Goal: Task Accomplishment & Management: Manage account settings

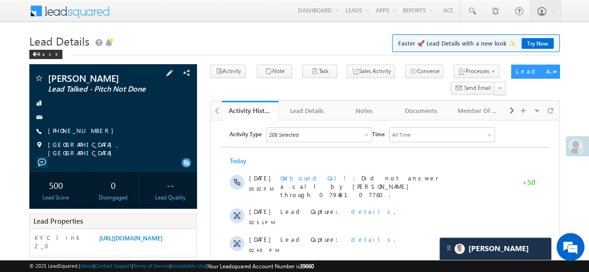
scroll to position [140, 0]
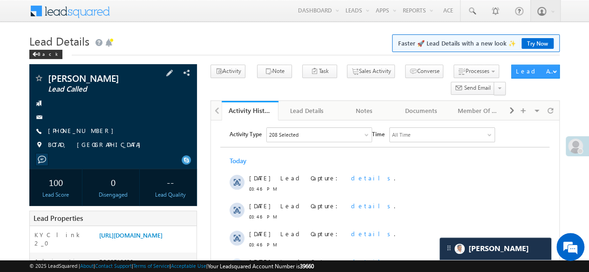
scroll to position [233, 0]
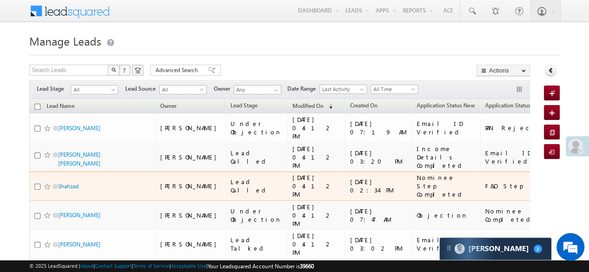
click at [231, 178] on div "Lead Called" at bounding box center [257, 186] width 53 height 17
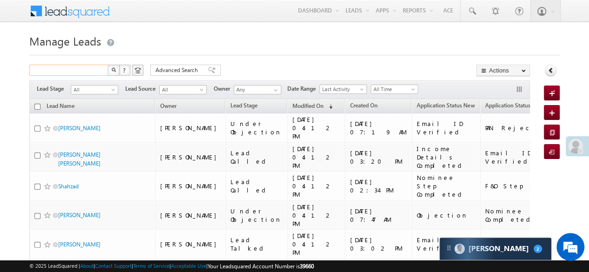
click at [71, 71] on input "text" at bounding box center [69, 70] width 80 height 11
paste input "EQ28461844"
click at [112, 68] on img "button" at bounding box center [113, 70] width 5 height 5
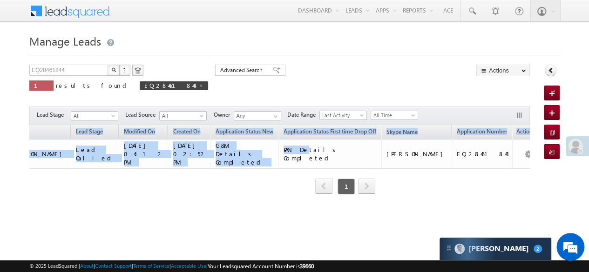
scroll to position [0, 184]
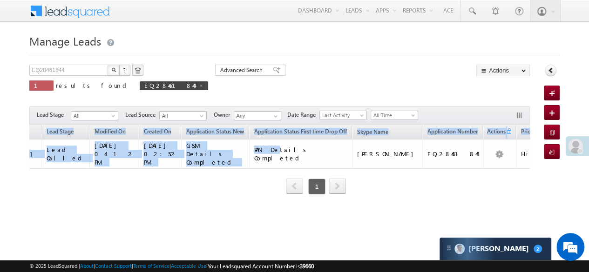
drag, startPoint x: 399, startPoint y: 154, endPoint x: 531, endPoint y: 148, distance: 132.4
click at [531, 148] on div "EQ28461844 X ? 1 results found EQ28461844 Advanced Search Advanced Search Advan…" at bounding box center [294, 143] width 531 height 156
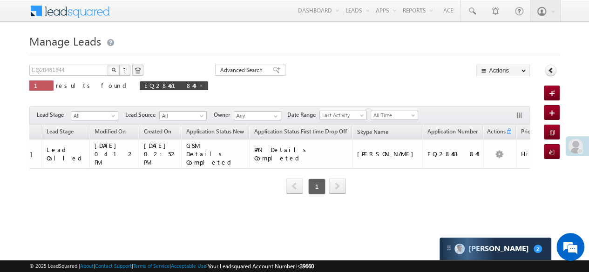
click at [444, 75] on div "EQ28461844 X ? 1 results found EQ28461844 Advanced Search Advanced Search Advan…" at bounding box center [279, 85] width 501 height 40
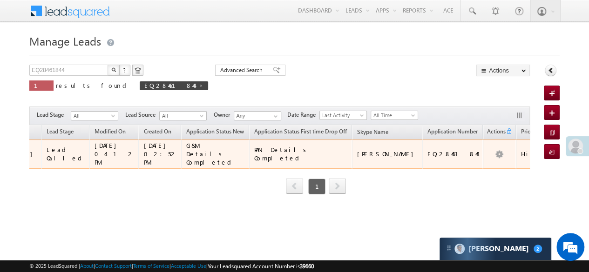
drag, startPoint x: 469, startPoint y: 156, endPoint x: 514, endPoint y: 154, distance: 45.2
click at [547, 154] on td "+91-9805806545" at bounding box center [582, 154] width 70 height 29
copy link "+91-9805806545"
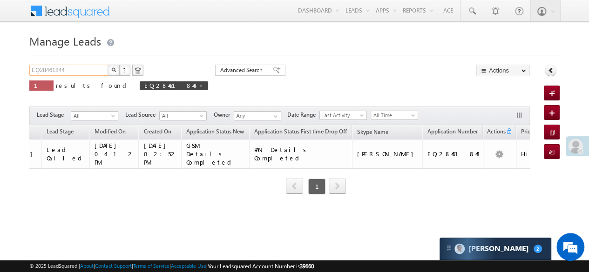
click at [54, 70] on input "EQ28461844" at bounding box center [69, 70] width 80 height 11
paste input "17720255"
type input "EQ17720255"
click at [111, 71] on img "button" at bounding box center [113, 70] width 5 height 5
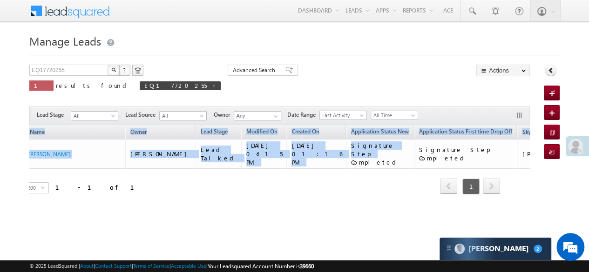
scroll to position [0, 0]
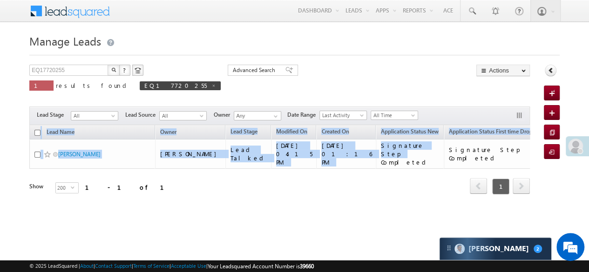
drag, startPoint x: 53, startPoint y: 148, endPoint x: 54, endPoint y: 153, distance: 5.7
click at [0, 142] on body "Menu [PERSON_NAME] Munjabhai [PERSON_NAME] Hardi k.Son darva @ange lbrok ing.c …" at bounding box center [294, 132] width 589 height 264
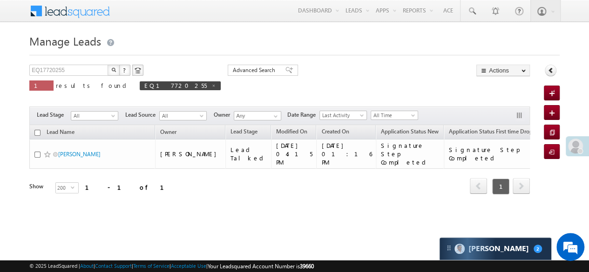
click at [199, 176] on div "Refresh first prev 1 next last 1 - 1 of 1" at bounding box center [279, 182] width 501 height 27
click at [113, 68] on img "button" at bounding box center [113, 70] width 5 height 5
click at [52, 72] on input "EQ17720255" at bounding box center [69, 70] width 80 height 11
paste input "text"
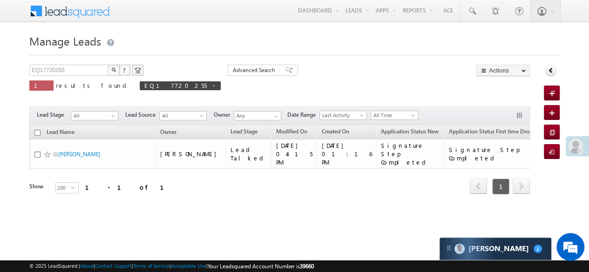
click at [114, 69] on img "button" at bounding box center [113, 70] width 5 height 5
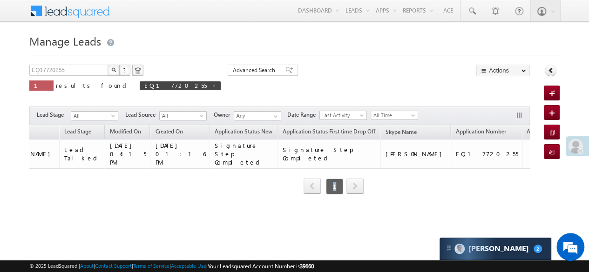
scroll to position [0, 178]
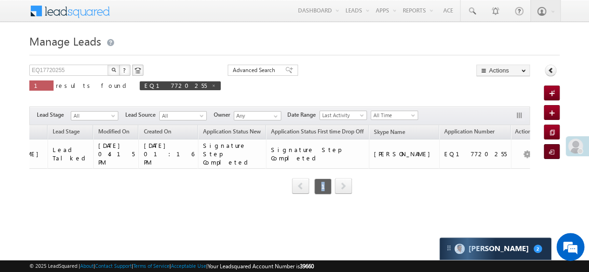
drag, startPoint x: 421, startPoint y: 158, endPoint x: 555, endPoint y: 150, distance: 134.8
click at [582, 151] on body "Menu Hardik Munjabhai Sondarva Hardi k.Son darva @ange lbrok ing.c om" at bounding box center [294, 132] width 589 height 264
drag, startPoint x: 414, startPoint y: 65, endPoint x: 422, endPoint y: 75, distance: 12.9
click at [414, 65] on div "EQ17720255 X ? 1 results found EQ17720255 Advanced Search Advanced Search Advan…" at bounding box center [279, 85] width 501 height 40
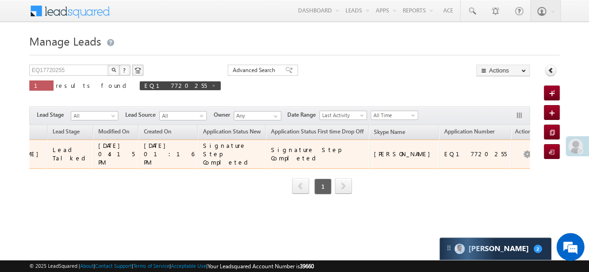
drag, startPoint x: 463, startPoint y: 157, endPoint x: 520, endPoint y: 157, distance: 56.8
copy link "+91-7011040723"
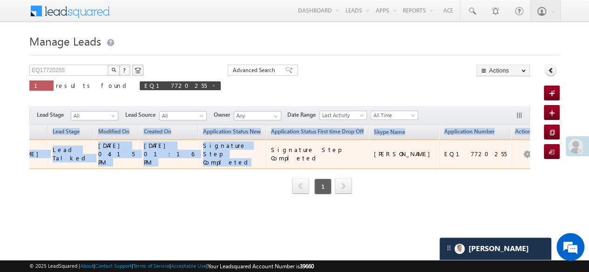
scroll to position [0, 0]
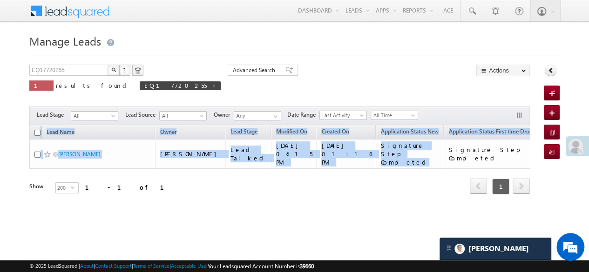
drag, startPoint x: 157, startPoint y: 151, endPoint x: 48, endPoint y: 139, distance: 108.7
click at [0, 140] on body "Menu Hardik Munjabhai Sondarva Hardi k.Son darva @ange lbrok ing.c om" at bounding box center [294, 132] width 589 height 264
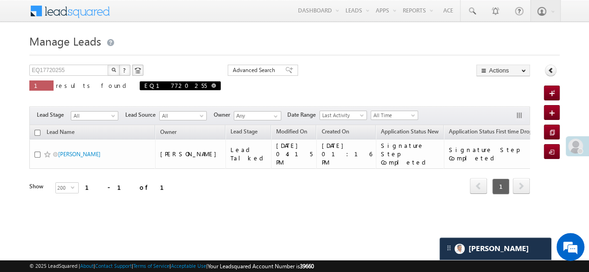
click at [211, 85] on span at bounding box center [213, 85] width 5 height 5
type input "Search Leads"
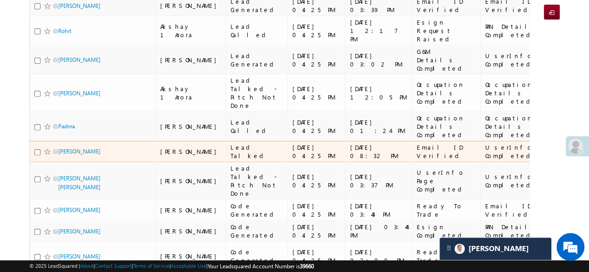
scroll to position [186, 0]
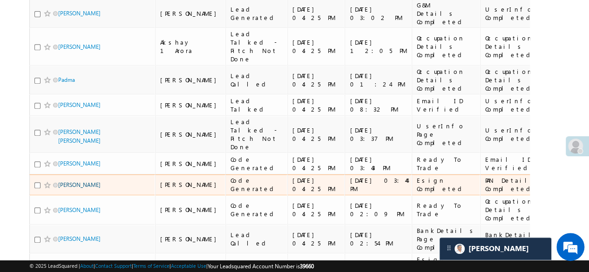
click at [89, 182] on link "Moti Rahman" at bounding box center [79, 185] width 42 height 7
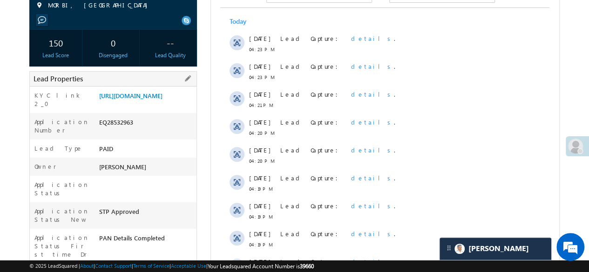
scroll to position [373, 0]
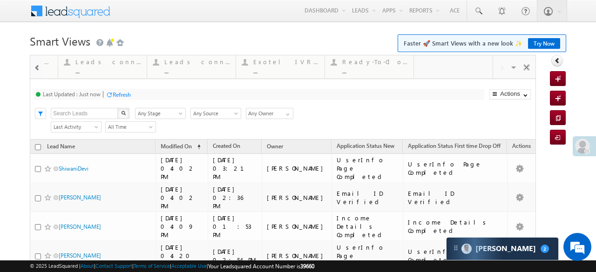
click at [40, 71] on span at bounding box center [37, 67] width 7 height 7
click at [39, 71] on span at bounding box center [37, 67] width 7 height 7
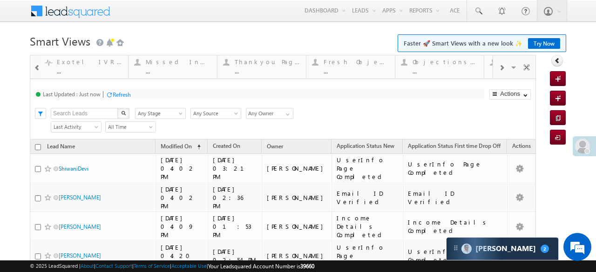
click at [39, 71] on span at bounding box center [37, 67] width 7 height 7
click at [38, 71] on span at bounding box center [37, 67] width 7 height 7
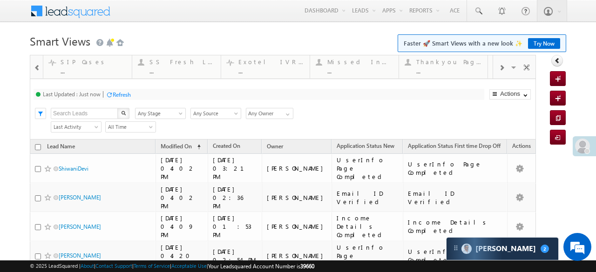
click at [38, 70] on span at bounding box center [37, 67] width 7 height 7
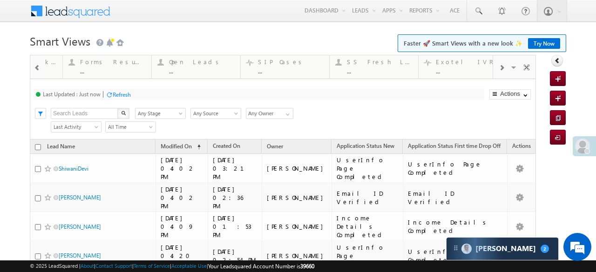
click at [38, 70] on span at bounding box center [37, 67] width 7 height 7
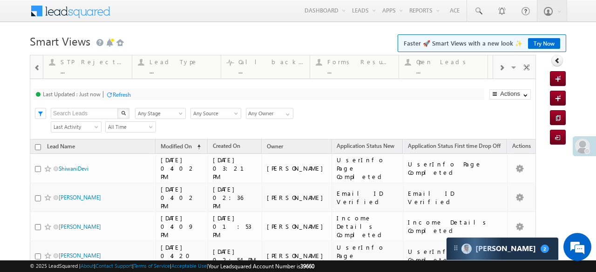
click at [38, 70] on span at bounding box center [37, 67] width 7 height 7
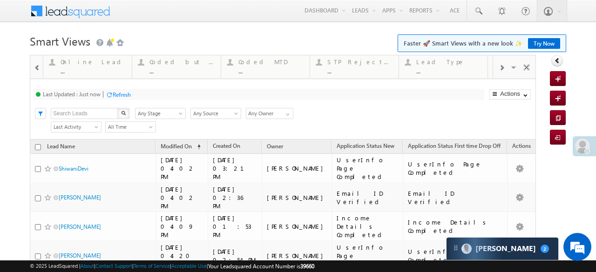
click at [38, 70] on span at bounding box center [37, 67] width 7 height 7
click at [38, 70] on div at bounding box center [36, 66] width 13 height 22
click at [493, 72] on div at bounding box center [501, 67] width 16 height 21
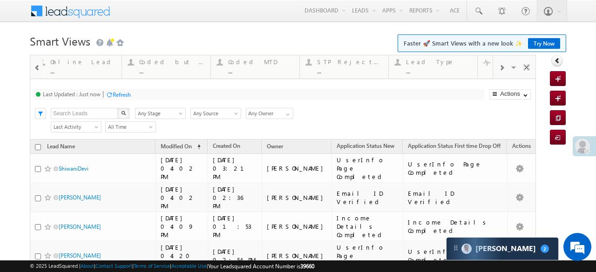
click at [493, 72] on div at bounding box center [501, 67] width 16 height 21
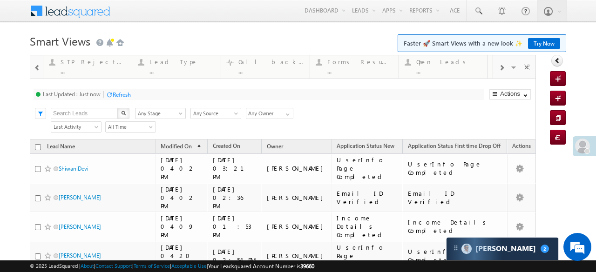
click at [493, 72] on div at bounding box center [501, 67] width 16 height 21
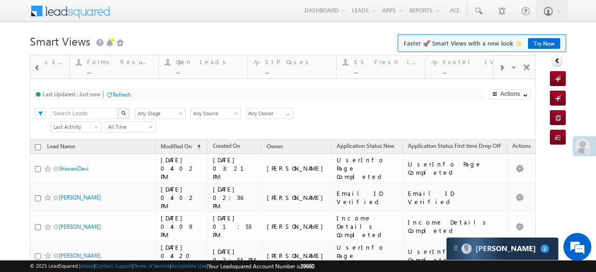
click at [493, 72] on div at bounding box center [501, 67] width 16 height 21
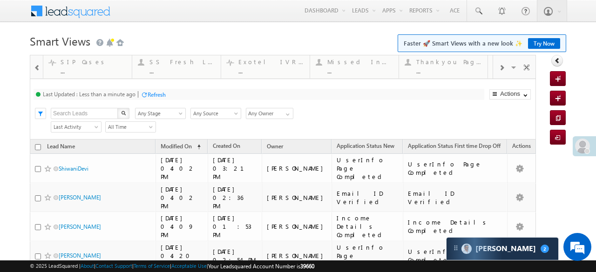
click at [493, 72] on div at bounding box center [501, 67] width 16 height 21
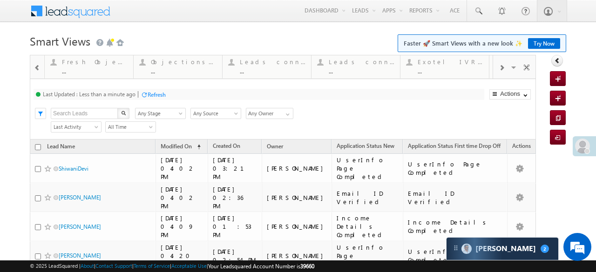
click at [493, 72] on div at bounding box center [501, 67] width 16 height 21
click at [493, 72] on div "Visible Tabs Coded Today Default Online Lead Default Coded but no Recording Def…" at bounding box center [514, 66] width 43 height 22
drag, startPoint x: 425, startPoint y: 71, endPoint x: 0, endPoint y: 75, distance: 425.3
drag, startPoint x: 77, startPoint y: 70, endPoint x: 20, endPoint y: 77, distance: 57.7
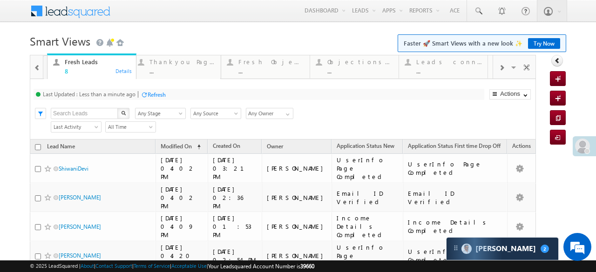
drag, startPoint x: 85, startPoint y: 70, endPoint x: 0, endPoint y: 65, distance: 85.0
drag, startPoint x: 80, startPoint y: 66, endPoint x: 21, endPoint y: 62, distance: 58.8
drag, startPoint x: 86, startPoint y: 63, endPoint x: 61, endPoint y: 61, distance: 25.3
drag, startPoint x: 90, startPoint y: 63, endPoint x: 36, endPoint y: 58, distance: 54.3
drag, startPoint x: 102, startPoint y: 61, endPoint x: 42, endPoint y: 58, distance: 60.1
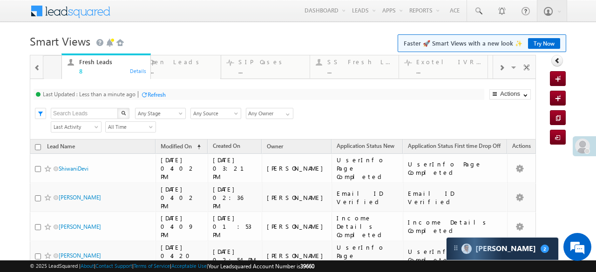
drag, startPoint x: 70, startPoint y: 69, endPoint x: 18, endPoint y: 63, distance: 52.5
drag, startPoint x: 78, startPoint y: 66, endPoint x: 45, endPoint y: 70, distance: 33.8
drag, startPoint x: 69, startPoint y: 68, endPoint x: 26, endPoint y: 68, distance: 42.9
drag, startPoint x: 98, startPoint y: 63, endPoint x: 34, endPoint y: 64, distance: 63.4
drag, startPoint x: 87, startPoint y: 61, endPoint x: 32, endPoint y: 60, distance: 55.0
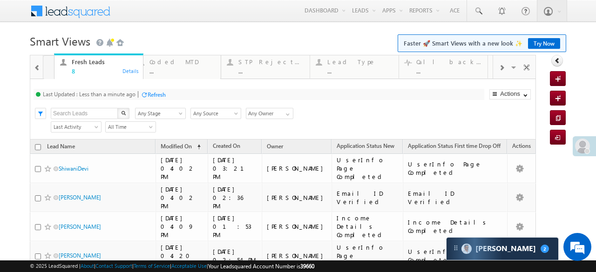
drag, startPoint x: 95, startPoint y: 63, endPoint x: 33, endPoint y: 66, distance: 62.5
drag, startPoint x: 70, startPoint y: 65, endPoint x: 19, endPoint y: 63, distance: 51.3
drag, startPoint x: 94, startPoint y: 65, endPoint x: 32, endPoint y: 67, distance: 62.0
drag, startPoint x: 77, startPoint y: 70, endPoint x: 36, endPoint y: 70, distance: 40.5
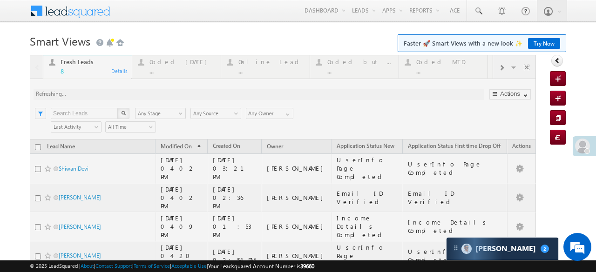
click at [35, 72] on div at bounding box center [283, 243] width 506 height 376
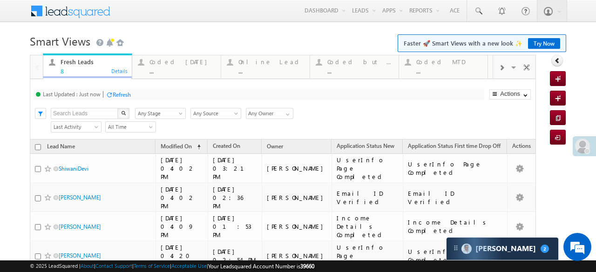
click at [125, 92] on div "Refresh" at bounding box center [122, 94] width 18 height 7
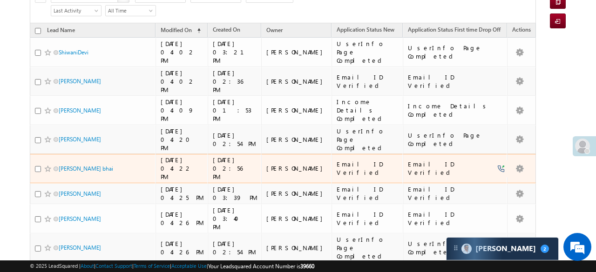
scroll to position [23, 0]
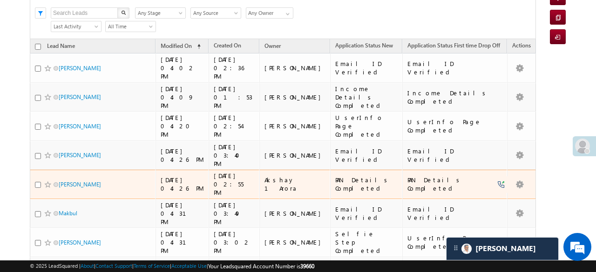
scroll to position [54, 0]
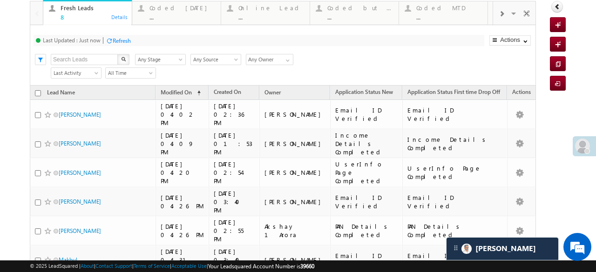
click at [124, 41] on div "Refresh" at bounding box center [122, 40] width 18 height 7
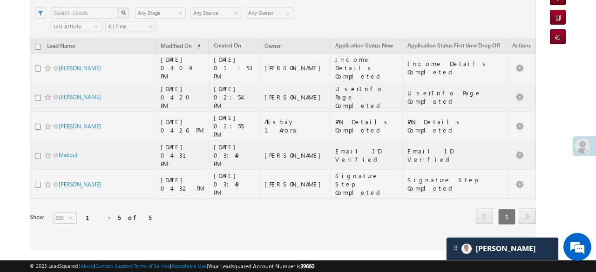
scroll to position [59, 0]
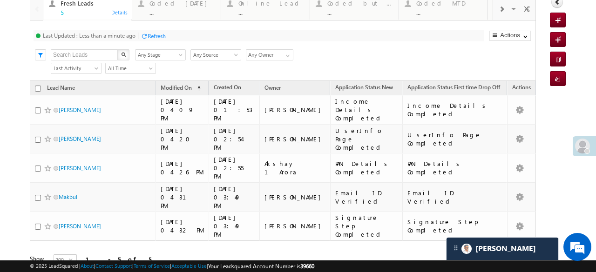
click at [150, 35] on div "Refresh" at bounding box center [157, 36] width 18 height 7
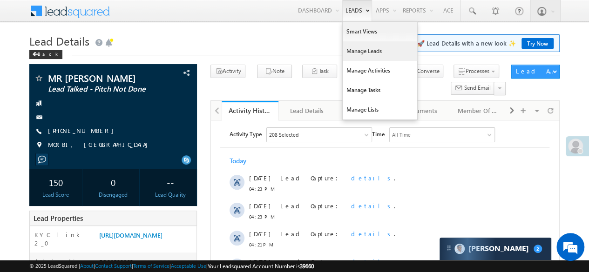
click at [361, 53] on link "Manage Leads" at bounding box center [380, 51] width 75 height 20
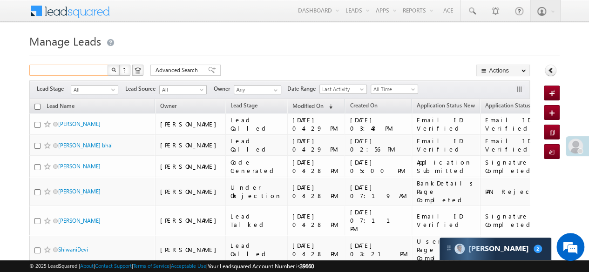
click at [92, 65] on input "text" at bounding box center [69, 70] width 80 height 11
paste input "EQ17720255"
click at [112, 66] on button "button" at bounding box center [114, 70] width 12 height 11
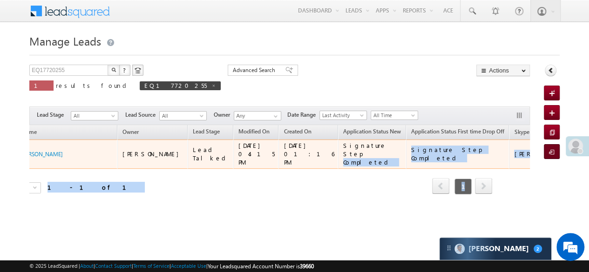
scroll to position [0, 178]
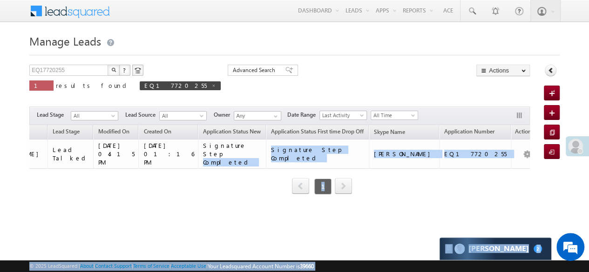
drag, startPoint x: 387, startPoint y: 142, endPoint x: 546, endPoint y: 145, distance: 159.8
click at [557, 143] on body "Menu Hardik Munjabhai Sondarva Hardi k.Son darva @ange lbrok ing.c om" at bounding box center [294, 132] width 589 height 264
click at [486, 184] on div "Lead Name Owner Lead Stage Modified On (sorted descending) Created On Applicati…" at bounding box center [279, 166] width 501 height 83
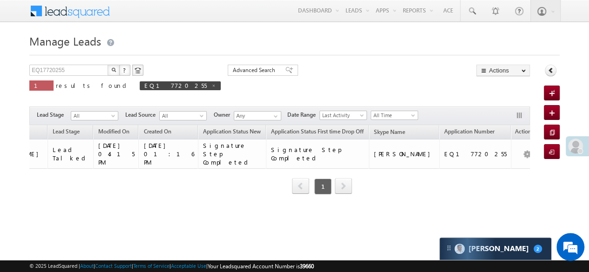
click at [423, 99] on div "EQ17720255 X ? 1 results found EQ17720255 Advanced Search Advanced Search Advan…" at bounding box center [279, 85] width 501 height 40
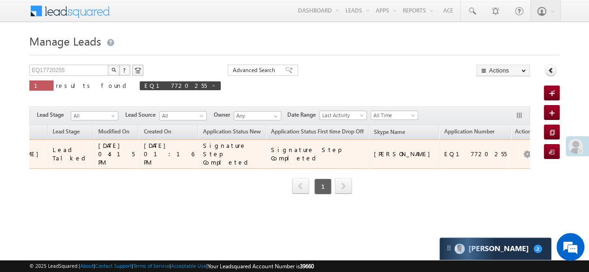
drag, startPoint x: 472, startPoint y: 155, endPoint x: 511, endPoint y: 155, distance: 39.1
copy link "+91-7011040723"
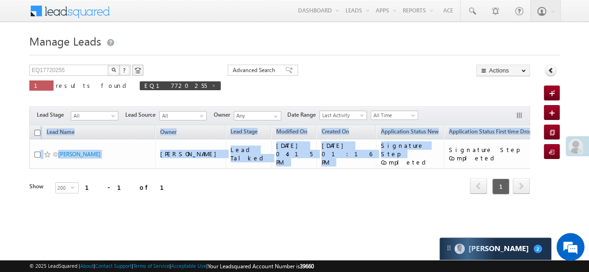
drag, startPoint x: 124, startPoint y: 151, endPoint x: 0, endPoint y: 151, distance: 123.9
click at [0, 151] on body "Menu Hardik Munjabhai Sondarva Hardi k.Son darva @ange lbrok ing.c om" at bounding box center [294, 132] width 589 height 264
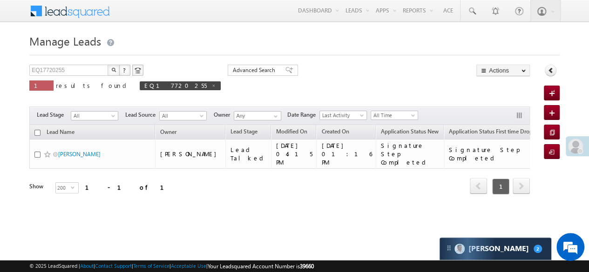
click at [211, 87] on span at bounding box center [213, 85] width 5 height 5
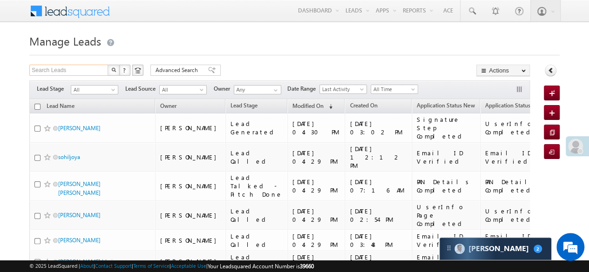
click at [72, 68] on input "Search Leads" at bounding box center [69, 70] width 80 height 11
paste input "EQ28561409"
click at [109, 69] on button "button" at bounding box center [114, 70] width 12 height 11
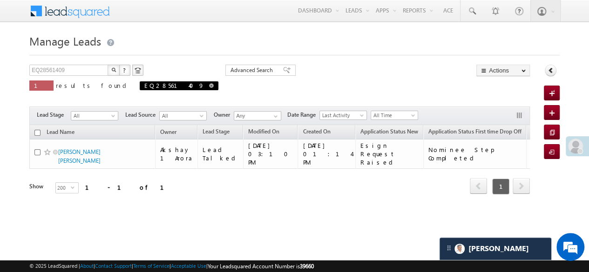
click at [209, 84] on span at bounding box center [211, 85] width 5 height 5
type input "Search Leads"
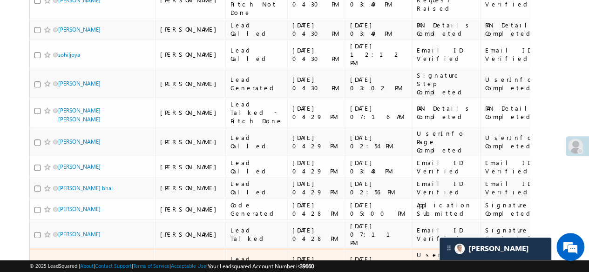
scroll to position [279, 0]
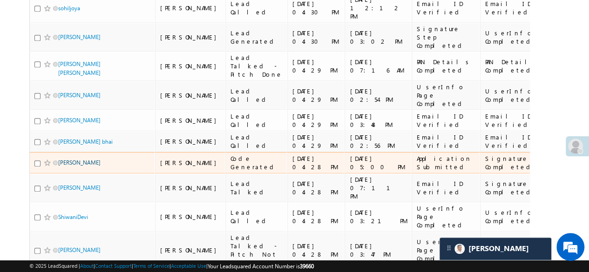
click at [80, 159] on link "[PERSON_NAME]" at bounding box center [79, 162] width 42 height 7
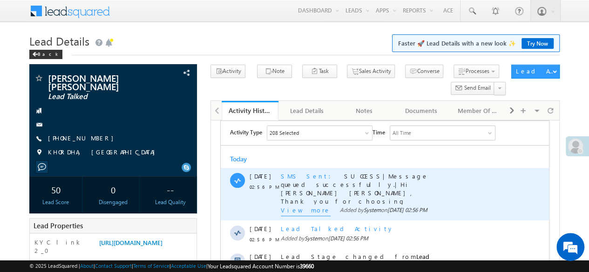
scroll to position [93, 0]
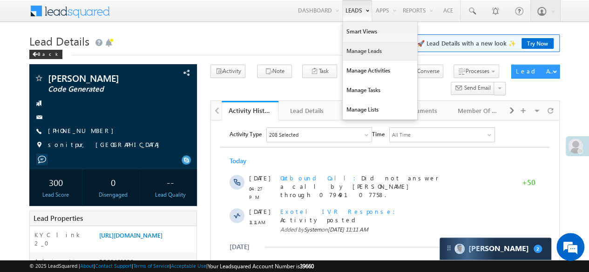
click at [361, 48] on link "Manage Leads" at bounding box center [380, 51] width 75 height 20
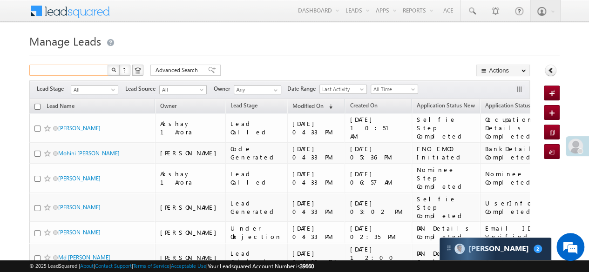
click at [92, 74] on input "text" at bounding box center [69, 70] width 80 height 11
paste input "EQ28550488"
click at [114, 69] on img "button" at bounding box center [113, 70] width 5 height 5
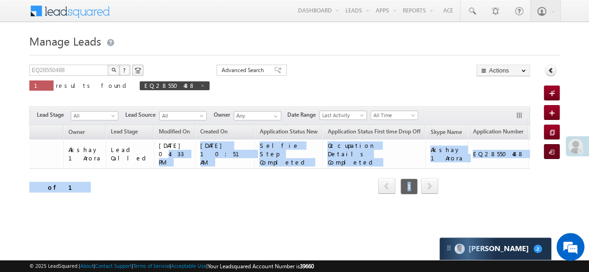
scroll to position [0, 179]
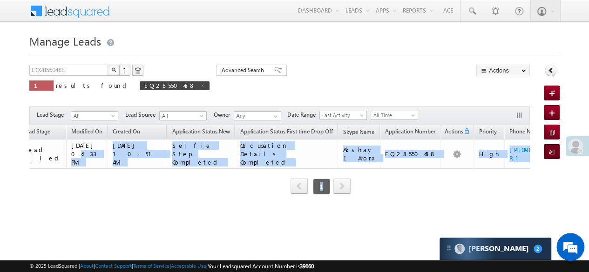
drag, startPoint x: 257, startPoint y: 146, endPoint x: 548, endPoint y: 147, distance: 290.7
click at [548, 147] on div "EQ28550488 X ? 1 results found EQ28550488 Advanced Search Advanced Search Advan…" at bounding box center [294, 143] width 531 height 156
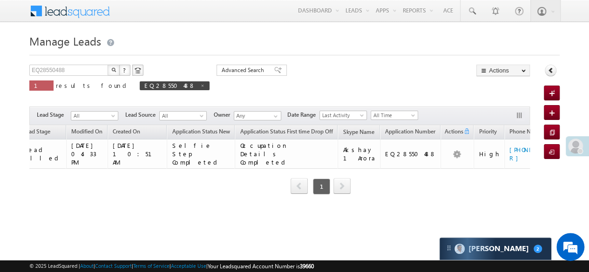
click at [416, 53] on div at bounding box center [294, 52] width 531 height 6
drag, startPoint x: 465, startPoint y: 153, endPoint x: 511, endPoint y: 159, distance: 46.9
click at [511, 159] on div "Lead Name Owner Lead Stage Modified On (sorted descending) Created On Applicati…" at bounding box center [279, 166] width 501 height 83
copy div "[PHONE_NUMBER] Refresh"
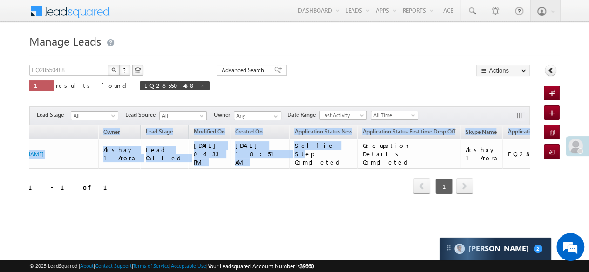
scroll to position [0, 0]
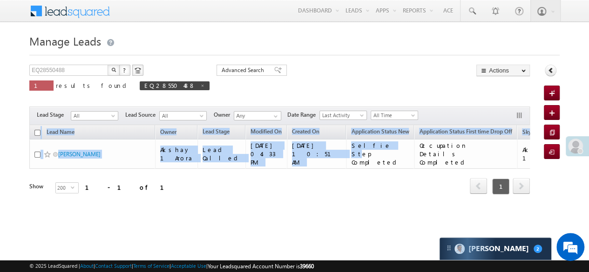
drag, startPoint x: 138, startPoint y: 148, endPoint x: 0, endPoint y: 143, distance: 138.4
click at [0, 143] on body "Menu [PERSON_NAME] Munjabhai [PERSON_NAME] Hardi k.Son darva @ange lbrok ing.c …" at bounding box center [294, 132] width 589 height 264
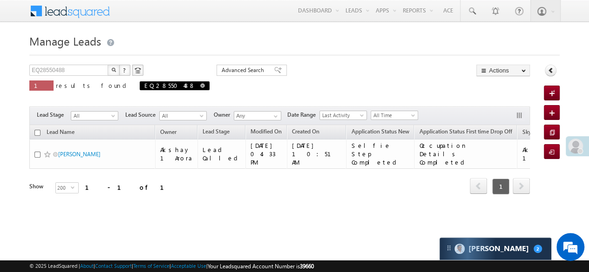
click at [200, 85] on span at bounding box center [202, 85] width 5 height 5
type input "Search Leads"
